Goal: Task Accomplishment & Management: Use online tool/utility

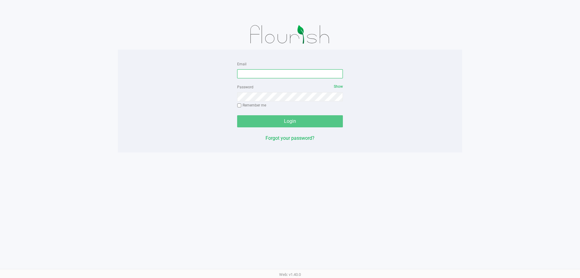
click at [333, 73] on input "Email" at bounding box center [290, 73] width 106 height 9
type input "sharper@liveparallel.com"
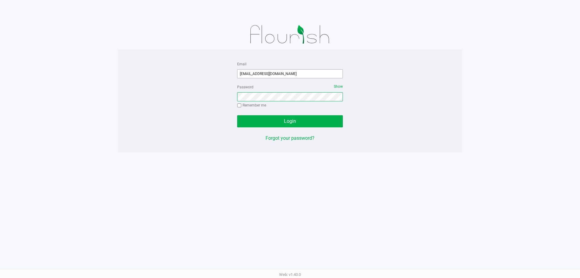
click at [237, 115] on button "Login" at bounding box center [290, 121] width 106 height 12
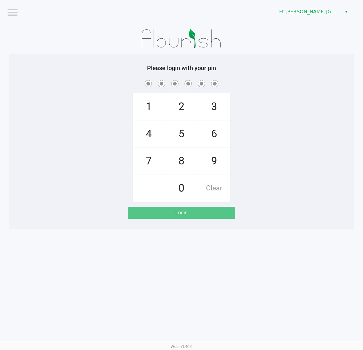
click at [263, 206] on div "Please login with your pin 1 4 7 2 5 8 0 3 6 9 Clear Login" at bounding box center [181, 141] width 344 height 154
checkbox input "true"
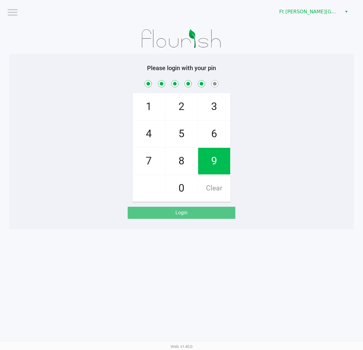
checkbox input "true"
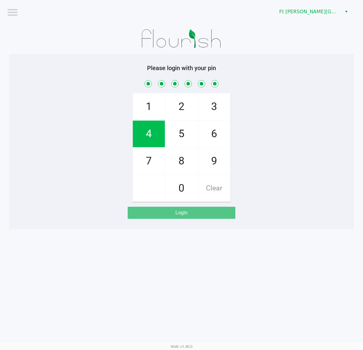
checkbox input "true"
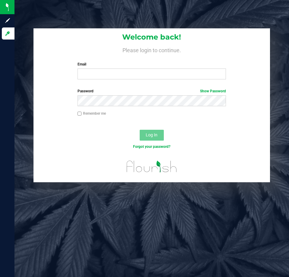
click at [246, 177] on div at bounding box center [152, 169] width 237 height 27
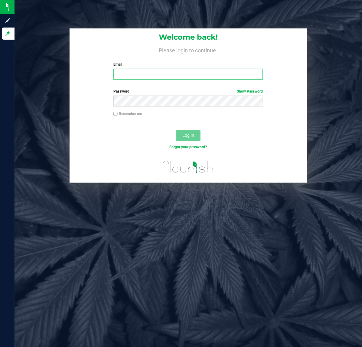
click at [146, 76] on input "Email" at bounding box center [187, 74] width 149 height 11
type input "[EMAIL_ADDRESS][DOMAIN_NAME]"
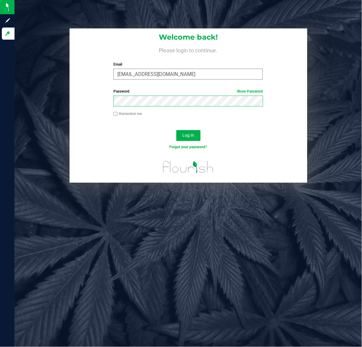
click at [176, 130] on button "Log In" at bounding box center [188, 135] width 24 height 11
